Goal: Task Accomplishment & Management: Manage account settings

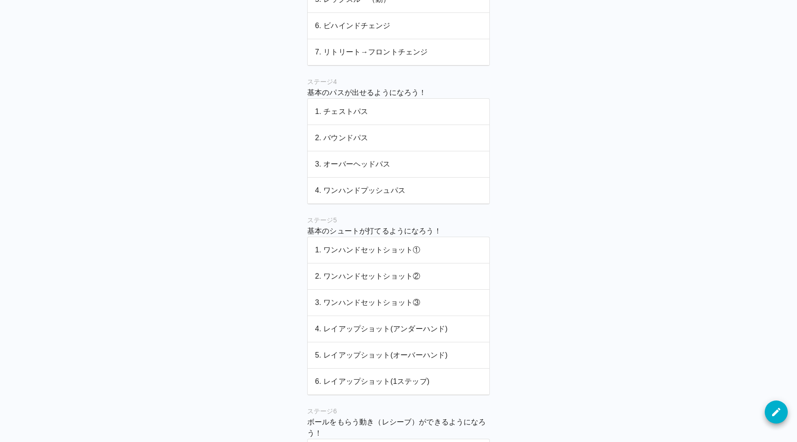
scroll to position [1298, 0]
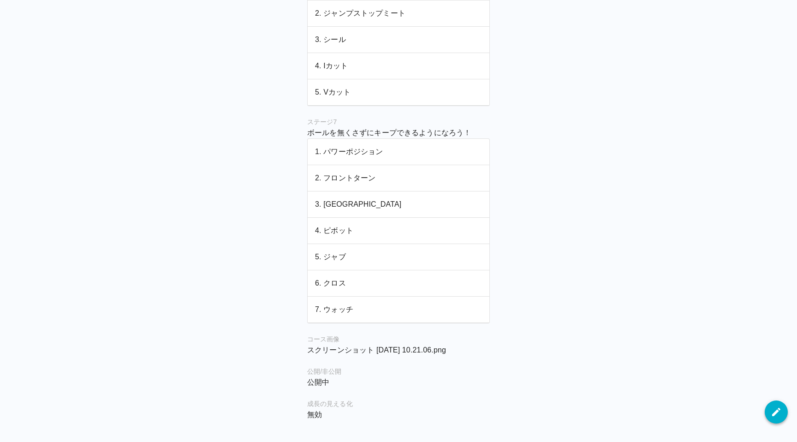
click at [775, 411] on icon "button" at bounding box center [776, 412] width 11 height 11
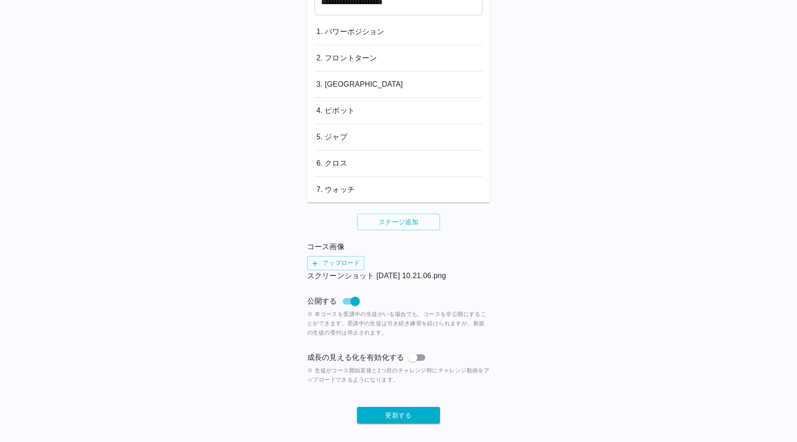
scroll to position [1662, 0]
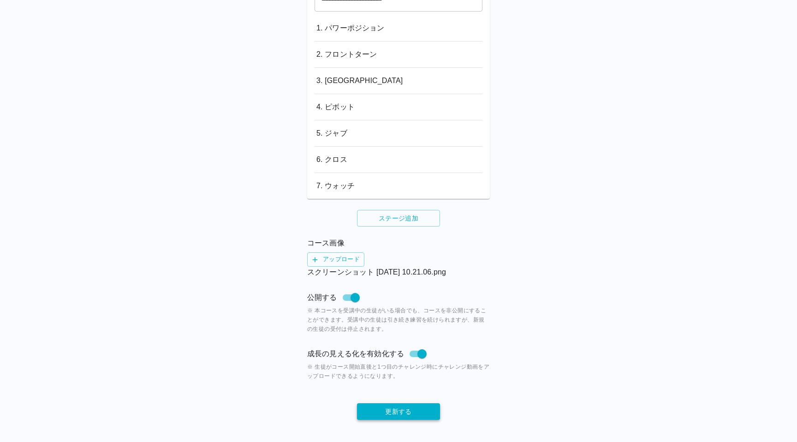
click at [400, 413] on button "更新する" at bounding box center [398, 411] width 83 height 17
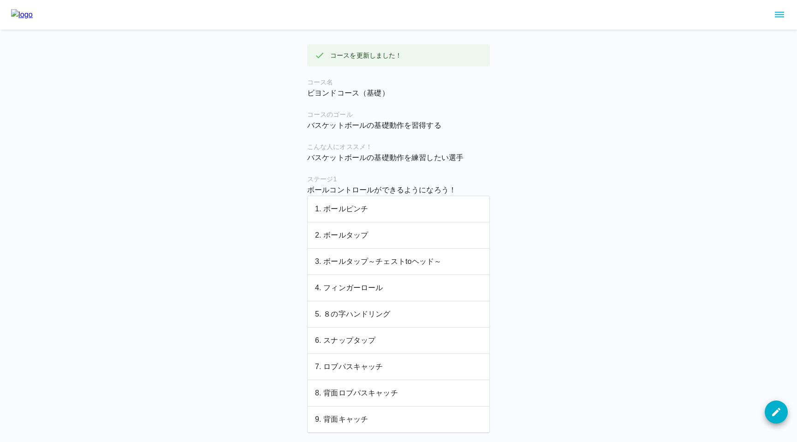
click at [30, 15] on img at bounding box center [22, 14] width 22 height 11
